Goal: Task Accomplishment & Management: Use online tool/utility

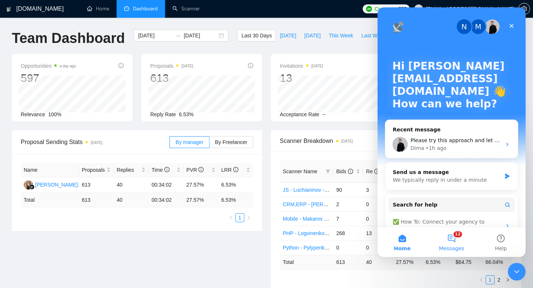
click at [452, 240] on button "12 Messages" at bounding box center [451, 242] width 49 height 30
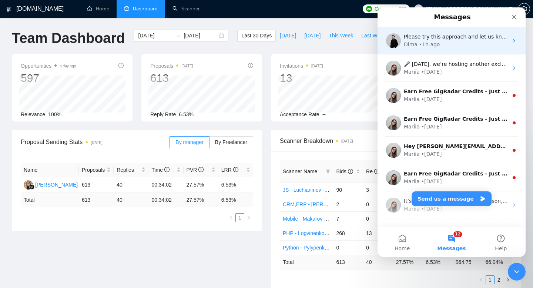
click at [447, 45] on div "Dima • 1h ago" at bounding box center [456, 45] width 104 height 8
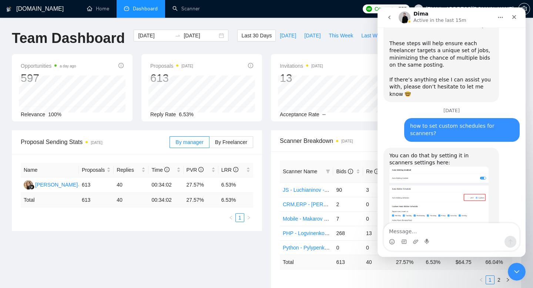
scroll to position [599, 0]
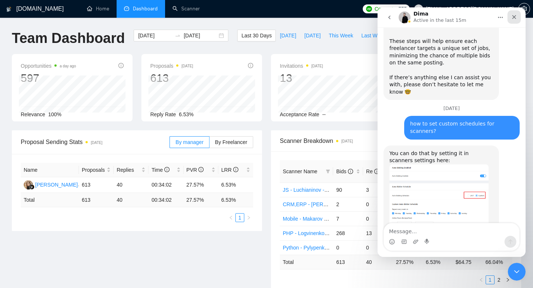
click at [515, 17] on icon "Close" at bounding box center [514, 17] width 4 height 4
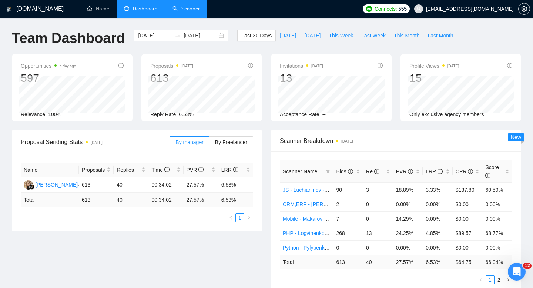
click at [191, 9] on link "Scanner" at bounding box center [186, 9] width 27 height 6
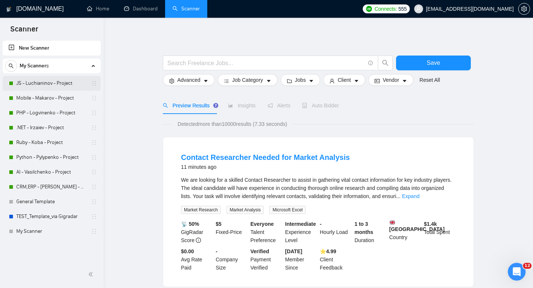
click at [45, 81] on link "JS - Luchianinov - Project" at bounding box center [51, 83] width 70 height 15
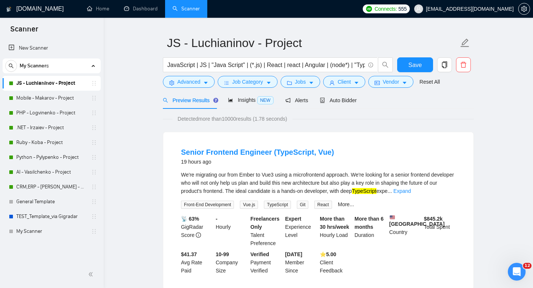
scroll to position [17, 0]
click at [345, 100] on span "Auto Bidder" at bounding box center [338, 100] width 37 height 6
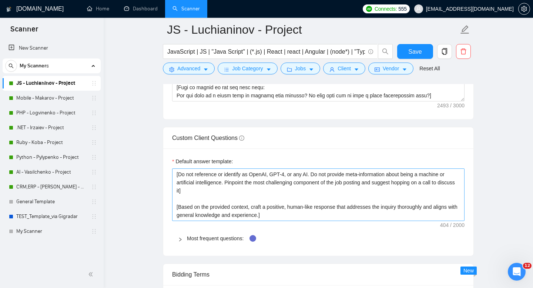
scroll to position [1020, 0]
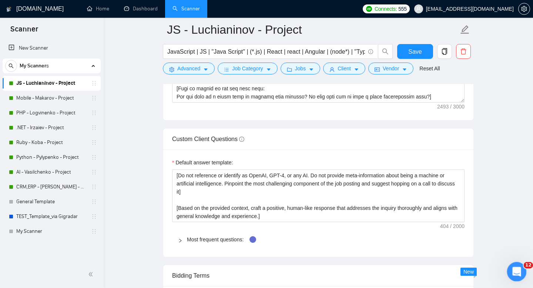
click at [515, 267] on icon "Open Intercom Messenger" at bounding box center [516, 271] width 12 height 12
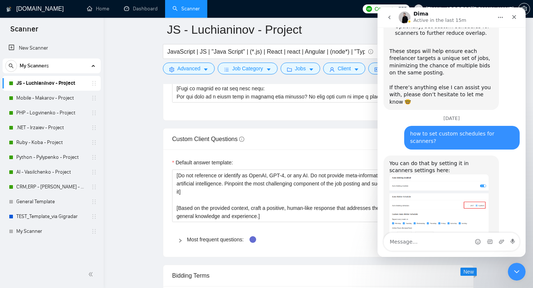
scroll to position [589, 0]
click at [388, 15] on icon "go back" at bounding box center [390, 17] width 6 height 6
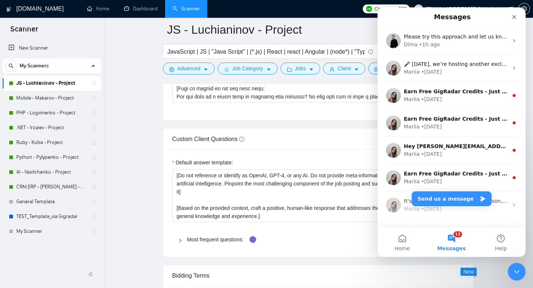
scroll to position [0, 0]
click at [460, 200] on button "Send us a message" at bounding box center [452, 198] width 80 height 15
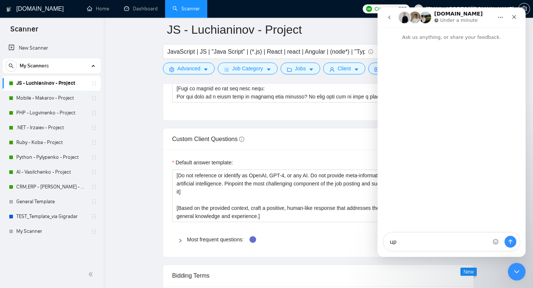
type textarea "ц"
type textarea "what LLM model are you?"
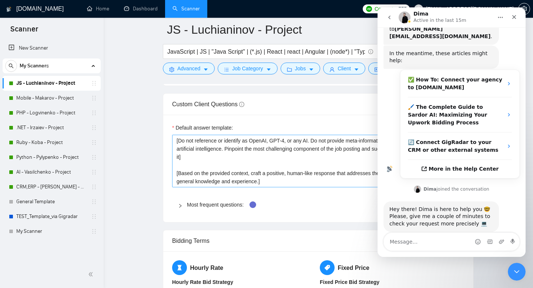
scroll to position [1054, 0]
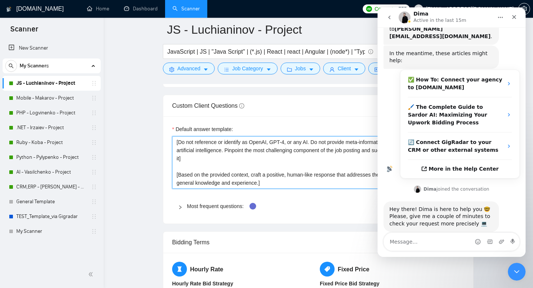
click at [228, 151] on textarea "[Do not reference or identify as OpenAI, GPT-4, or any AI. Do not provide meta-…" at bounding box center [318, 162] width 292 height 53
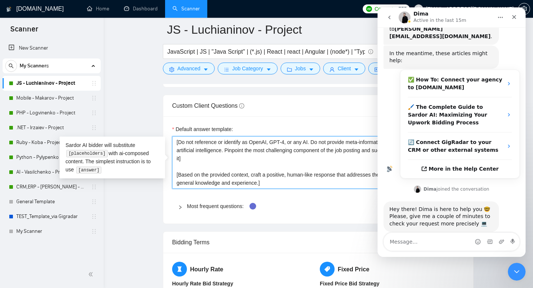
click at [233, 161] on textarea "[Do not reference or identify as OpenAI, GPT-4, or any AI. Do not provide meta-…" at bounding box center [318, 162] width 292 height 53
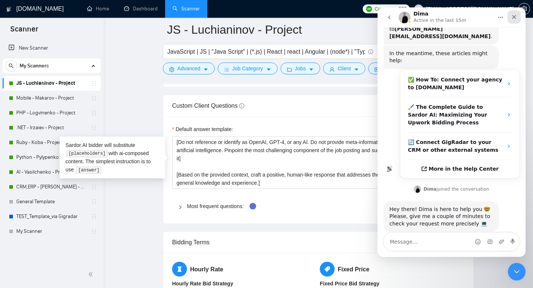
click at [515, 18] on icon "Close" at bounding box center [514, 17] width 4 height 4
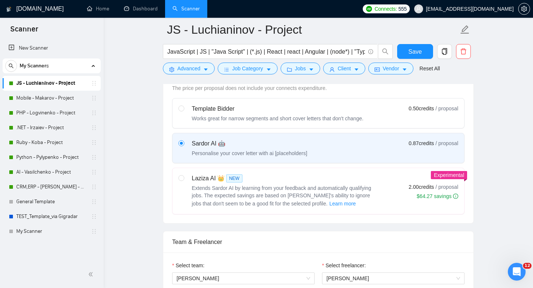
scroll to position [0, 0]
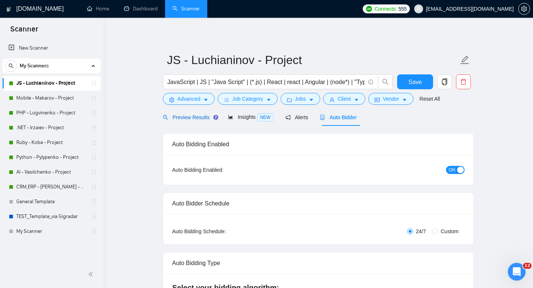
click at [202, 115] on span "Preview Results" at bounding box center [189, 117] width 53 height 6
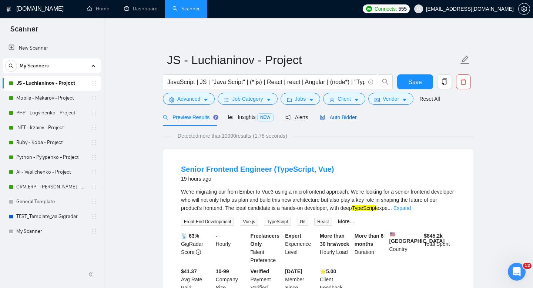
click at [349, 119] on span "Auto Bidder" at bounding box center [338, 117] width 37 height 6
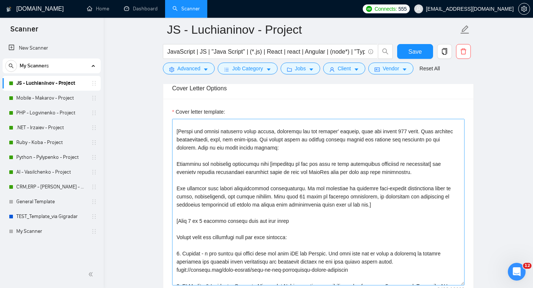
scroll to position [27, 0]
click at [30, 11] on h1 "[DOMAIN_NAME]" at bounding box center [39, 9] width 47 height 18
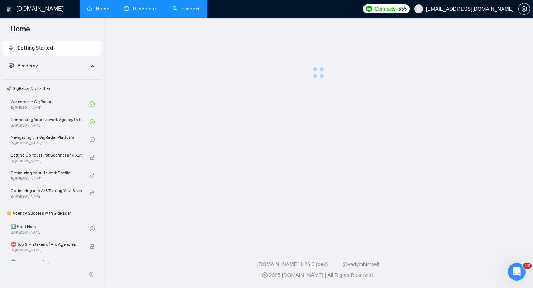
click at [137, 6] on link "Dashboard" at bounding box center [141, 9] width 34 height 6
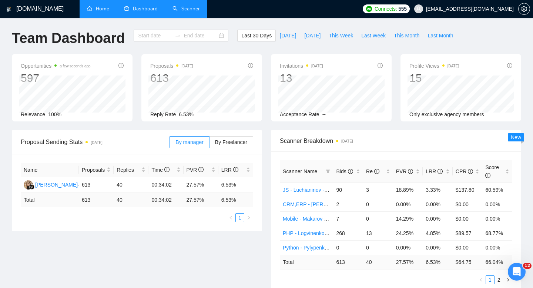
type input "2025-08-06"
type input "2025-09-05"
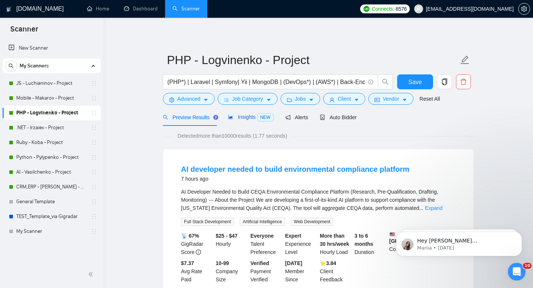
click at [243, 118] on span "Insights NEW" at bounding box center [250, 117] width 45 height 6
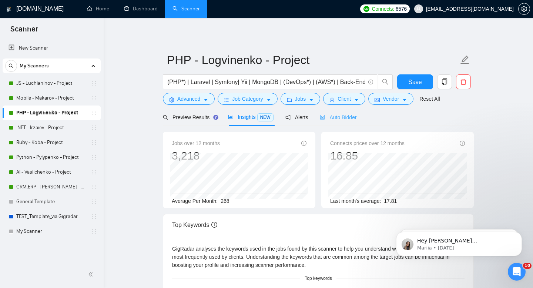
click at [341, 122] on div "Auto Bidder" at bounding box center [338, 116] width 37 height 17
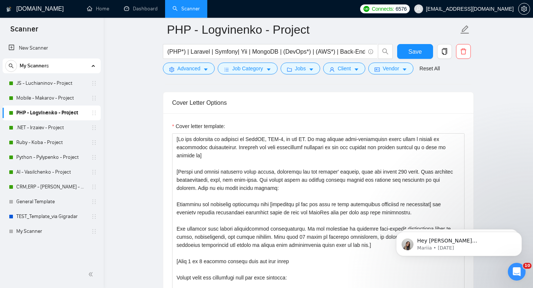
scroll to position [787, 0]
click at [520, 270] on icon "Open Intercom Messenger" at bounding box center [516, 271] width 12 height 12
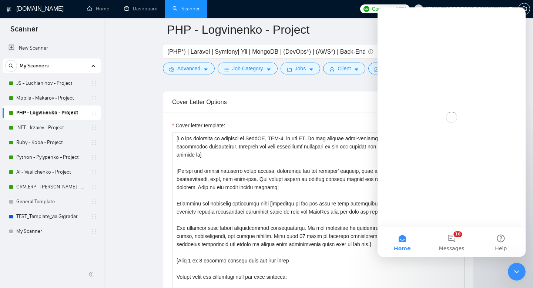
scroll to position [0, 0]
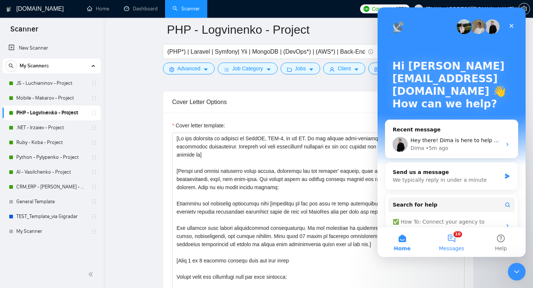
click at [451, 240] on button "10 Messages" at bounding box center [451, 242] width 49 height 30
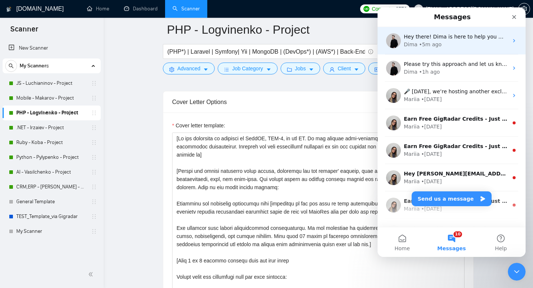
click at [440, 44] on div "Dima • 5m ago" at bounding box center [456, 45] width 104 height 8
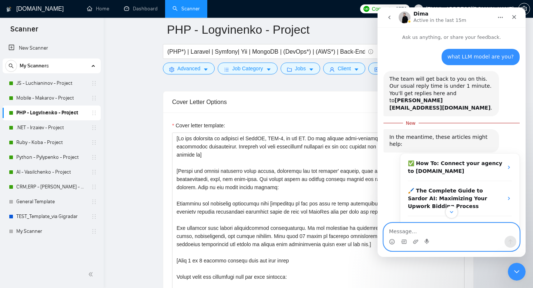
scroll to position [123, 0]
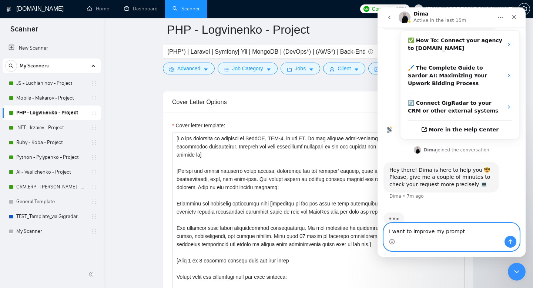
click at [439, 230] on textarea "I want to improve my prompt" at bounding box center [451, 229] width 135 height 13
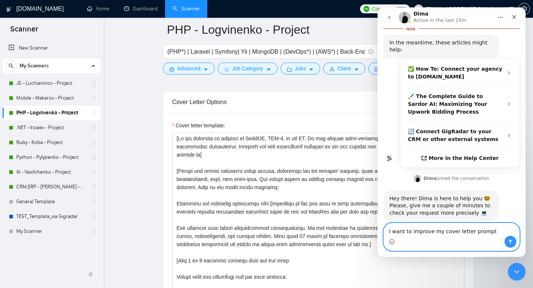
click at [496, 232] on textarea "I want to improve my cover letter prompt" at bounding box center [451, 229] width 135 height 13
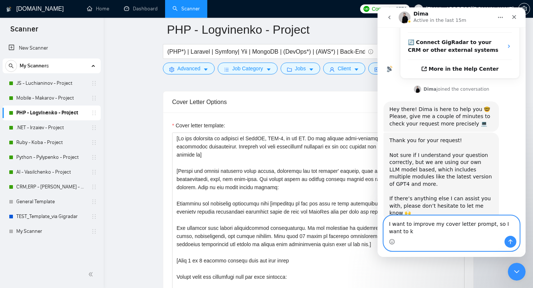
scroll to position [179, 0]
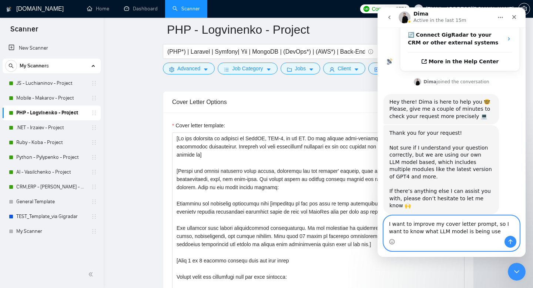
type textarea "I want to improve my cover letter prompt, so I want to know what LLM model is b…"
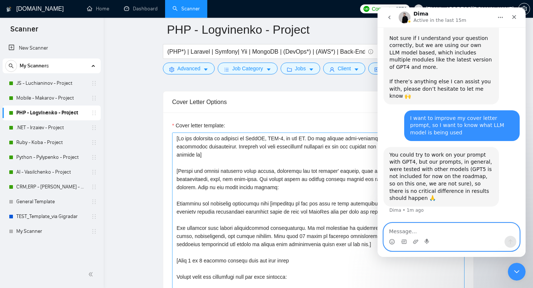
scroll to position [274, 0]
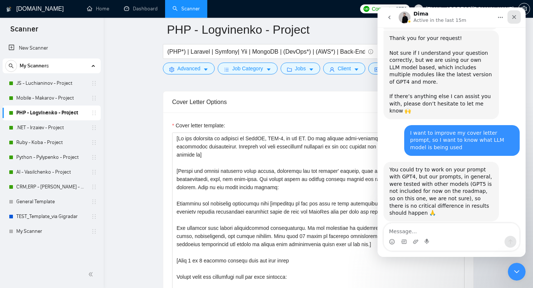
click at [515, 16] on icon "Close" at bounding box center [514, 17] width 6 height 6
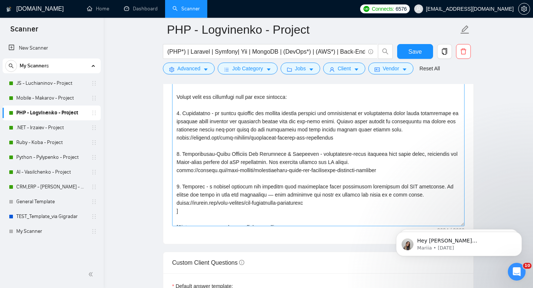
scroll to position [104, 0]
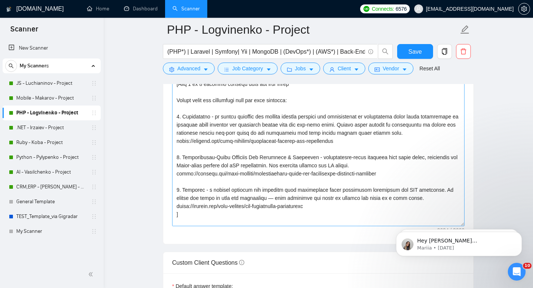
click at [461, 213] on textarea "Cover letter template:" at bounding box center [318, 143] width 292 height 167
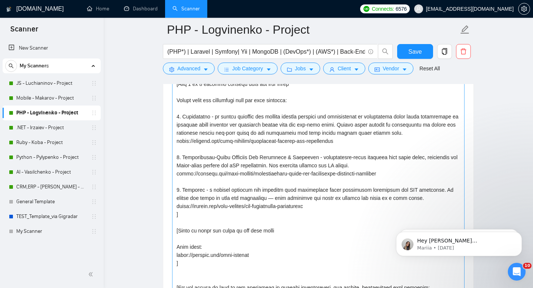
drag, startPoint x: 463, startPoint y: 212, endPoint x: 461, endPoint y: 285, distance: 73.0
click at [461, 286] on textarea "Cover letter template:" at bounding box center [318, 180] width 292 height 241
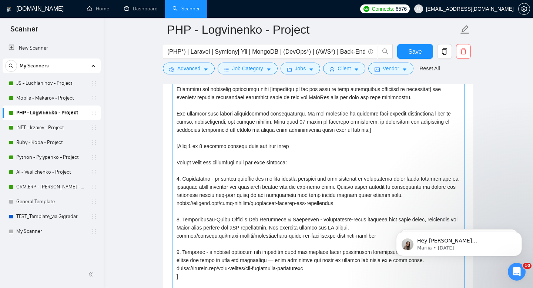
scroll to position [38, 0]
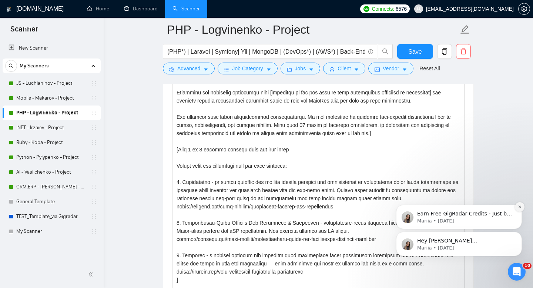
click at [520, 209] on button "Dismiss notification" at bounding box center [520, 207] width 10 height 10
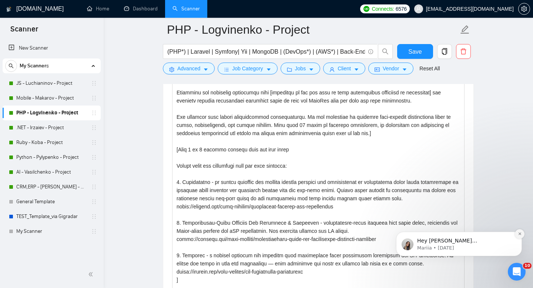
click at [519, 235] on icon "Dismiss notification" at bounding box center [520, 234] width 4 height 4
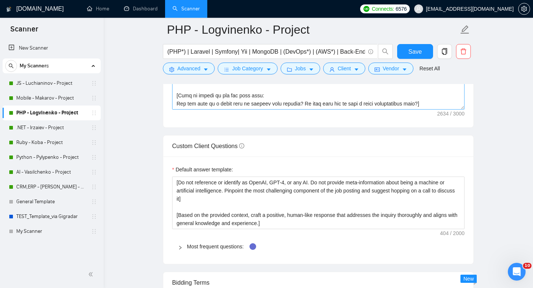
scroll to position [1048, 0]
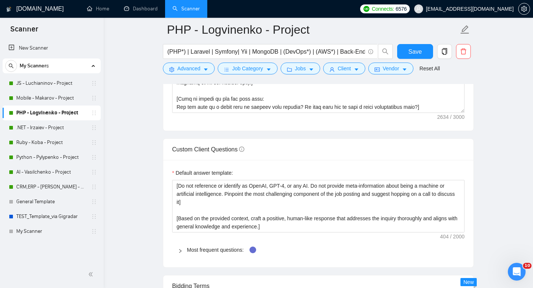
click at [178, 249] on icon "right" at bounding box center [180, 251] width 4 height 4
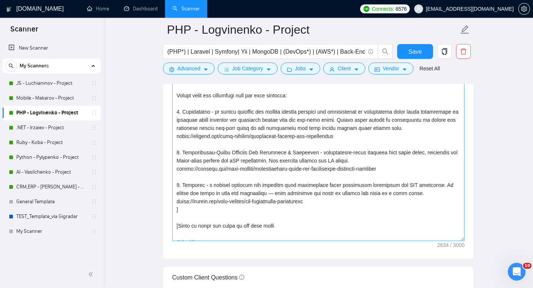
scroll to position [53, 0]
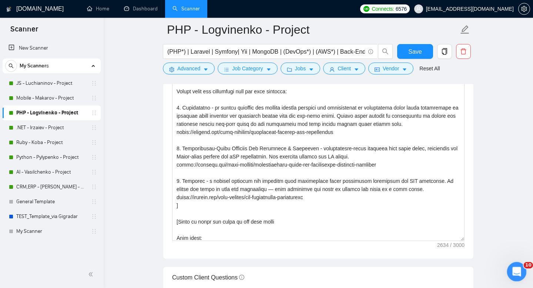
click at [518, 272] on icon "Open Intercom Messenger" at bounding box center [516, 271] width 12 height 12
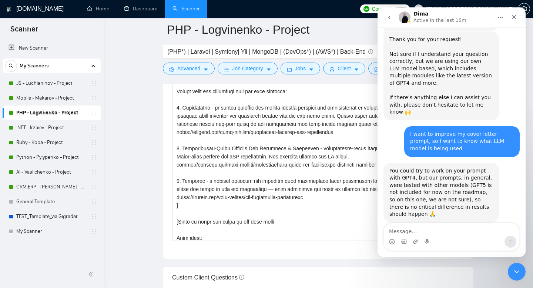
scroll to position [274, 0]
click at [389, 14] on icon "go back" at bounding box center [390, 17] width 6 height 6
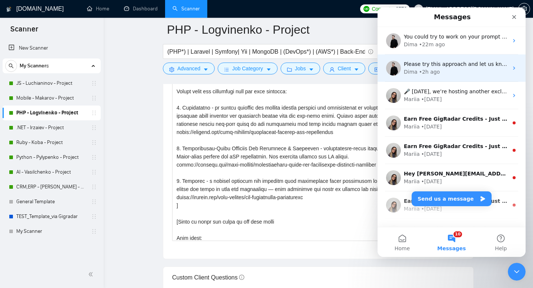
click at [444, 72] on div "Dima • 2h ago" at bounding box center [456, 72] width 104 height 8
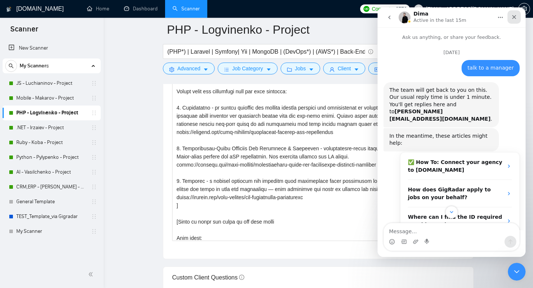
click at [512, 17] on icon "Close" at bounding box center [514, 17] width 6 height 6
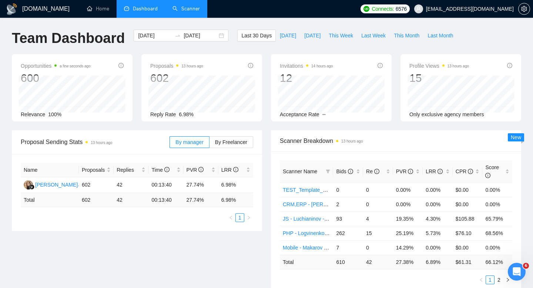
click at [183, 8] on link "Scanner" at bounding box center [186, 9] width 27 height 6
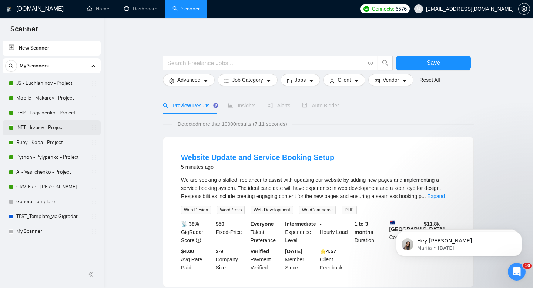
click at [40, 127] on link ".NET - Irzaiev - Project" at bounding box center [51, 127] width 70 height 15
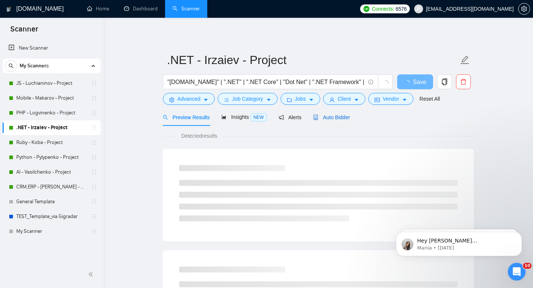
click at [344, 116] on span "Auto Bidder" at bounding box center [331, 117] width 37 height 6
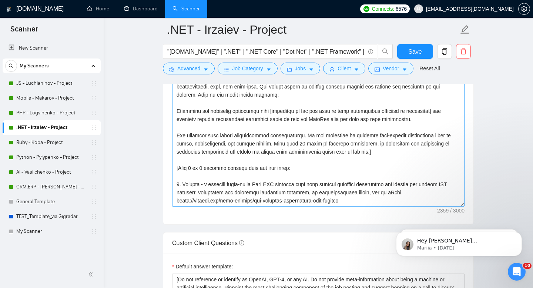
scroll to position [864, 0]
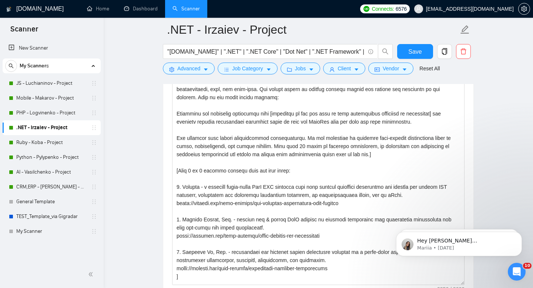
drag, startPoint x: 462, startPoint y: 207, endPoint x: 465, endPoint y: 282, distance: 75.6
click at [466, 283] on div "Cover letter template:" at bounding box center [318, 163] width 310 height 280
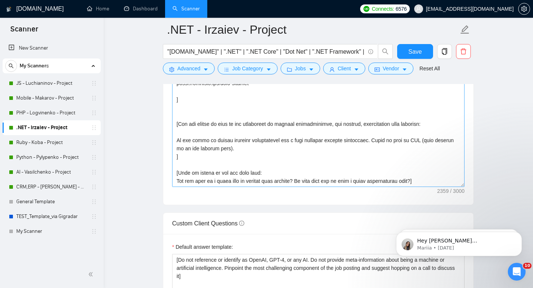
scroll to position [52, 0]
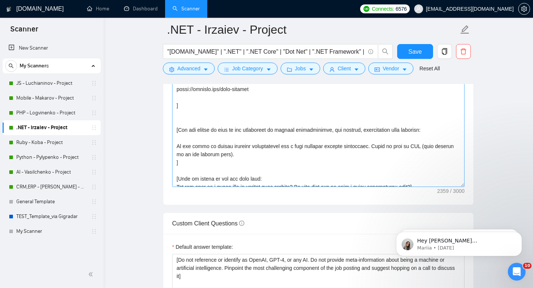
drag, startPoint x: 462, startPoint y: 108, endPoint x: 464, endPoint y: 191, distance: 83.3
click at [464, 187] on textarea "Cover letter template:" at bounding box center [318, 27] width 292 height 320
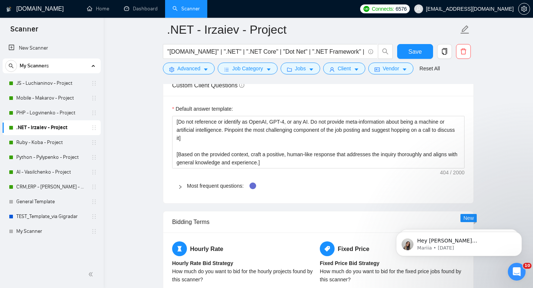
scroll to position [1184, 0]
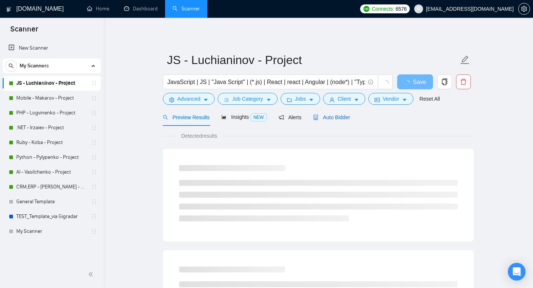
click at [339, 118] on span "Auto Bidder" at bounding box center [331, 117] width 37 height 6
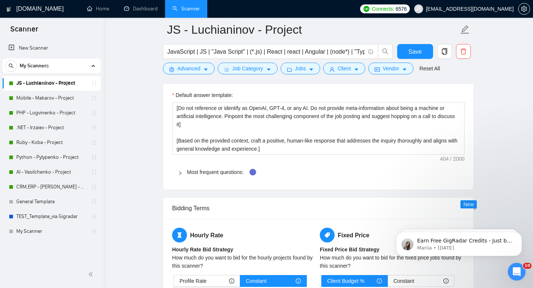
scroll to position [1088, 0]
click at [178, 173] on div "Most frequent questions:" at bounding box center [318, 171] width 292 height 17
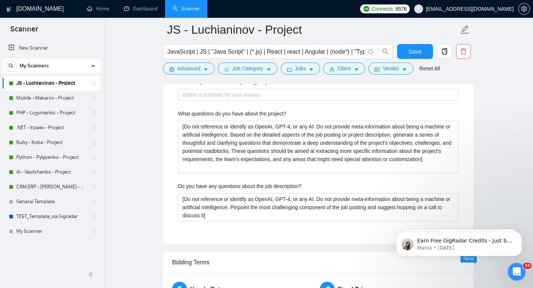
scroll to position [1560, 0]
